Goal: Task Accomplishment & Management: Complete application form

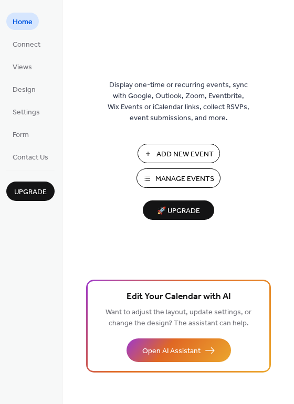
click at [190, 178] on span "Manage Events" at bounding box center [184, 179] width 59 height 11
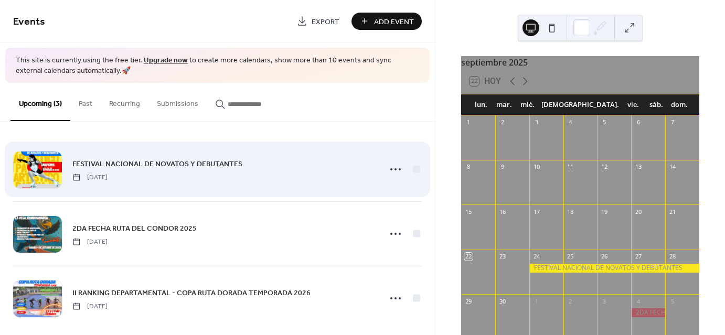
scroll to position [10, 0]
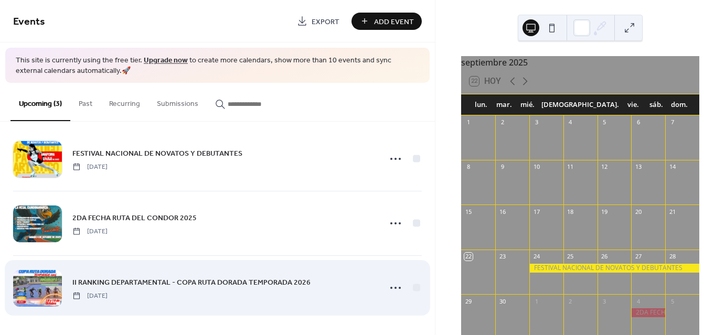
click at [35, 289] on div at bounding box center [37, 288] width 49 height 37
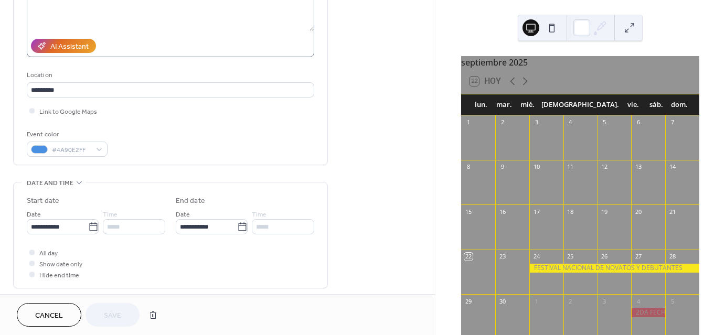
scroll to position [159, 0]
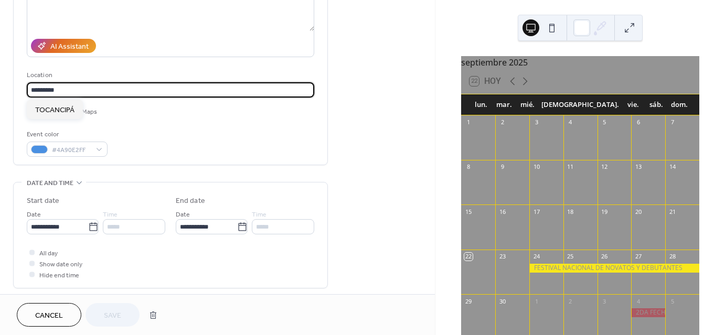
click at [101, 93] on input "*********" at bounding box center [170, 89] width 287 height 15
type input "*"
type input "********"
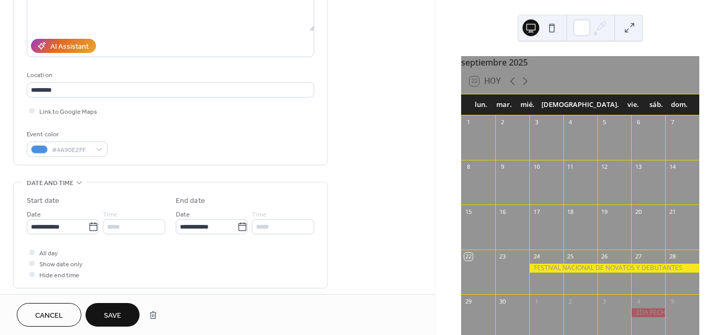
click at [157, 133] on div "Event color #4A90E2FF" at bounding box center [170, 143] width 287 height 28
click at [31, 109] on div at bounding box center [31, 110] width 5 height 5
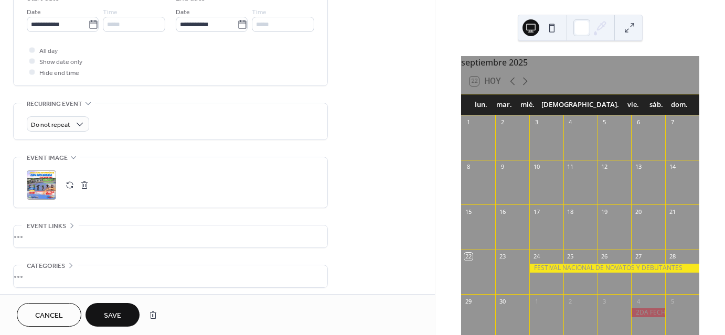
scroll to position [365, 0]
click at [85, 177] on button "button" at bounding box center [84, 182] width 15 height 15
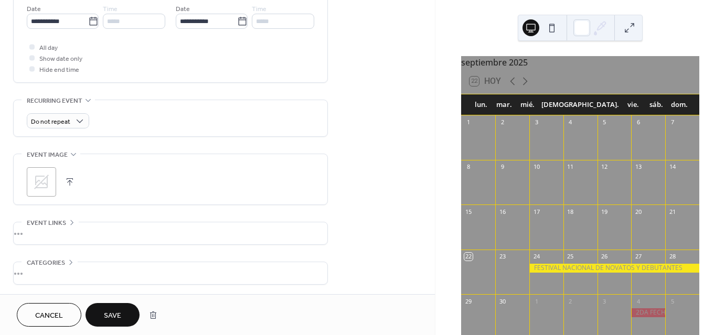
click at [38, 178] on icon at bounding box center [41, 182] width 15 height 15
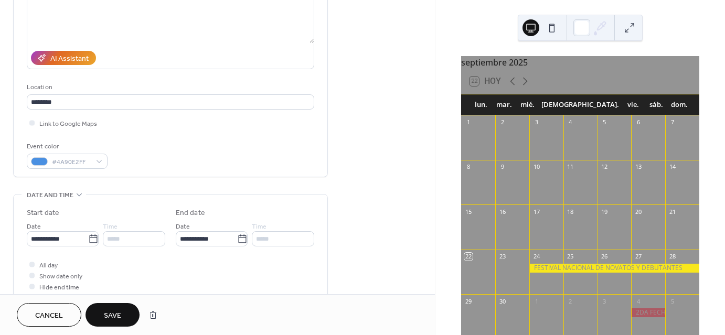
scroll to position [147, 0]
click at [527, 88] on icon at bounding box center [525, 81] width 13 height 13
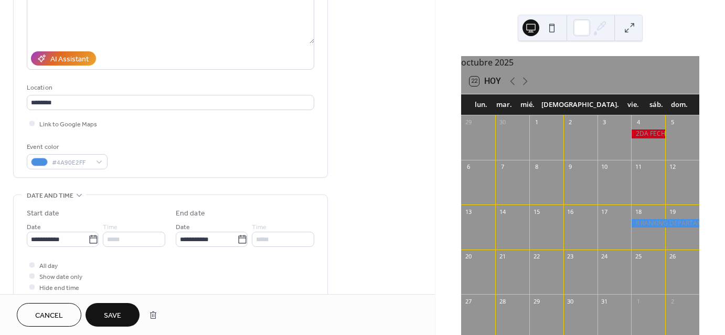
click at [105, 320] on span "Save" at bounding box center [112, 316] width 17 height 11
